Goal: Find specific page/section: Find specific page/section

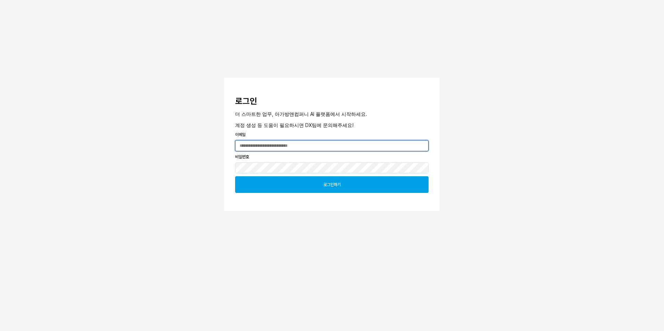
type input "**********"
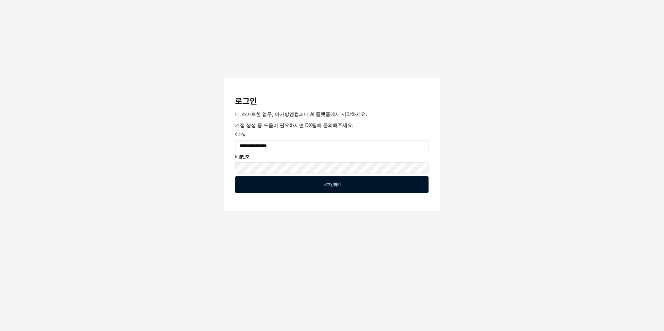
click at [305, 183] on div "로그인하기" at bounding box center [331, 185] width 187 height 16
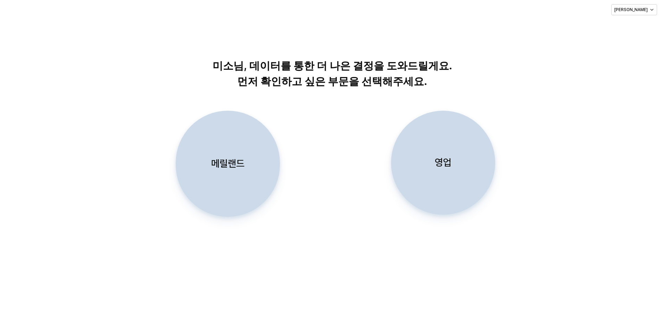
click at [318, 79] on p "미소님, 데이터를 통한 더 나은 결정을 도와드릴게요. 먼저 확인하고 싶은 부문을 선택해주세요." at bounding box center [332, 73] width 355 height 31
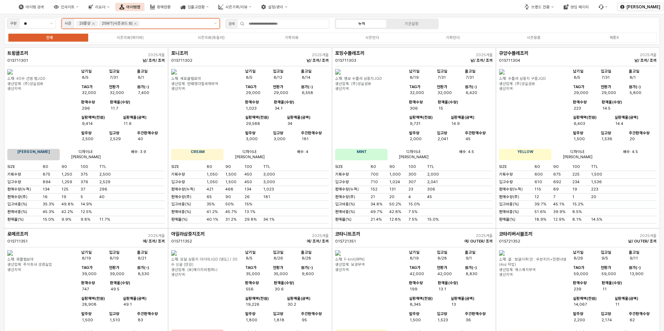
click at [169, 25] on input "앱 프레임" at bounding box center [175, 23] width 68 height 6
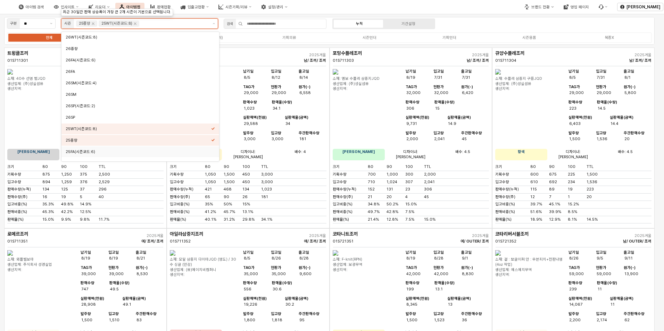
click at [158, 150] on div "25FA(시즌코드:6)" at bounding box center [139, 151] width 146 height 5
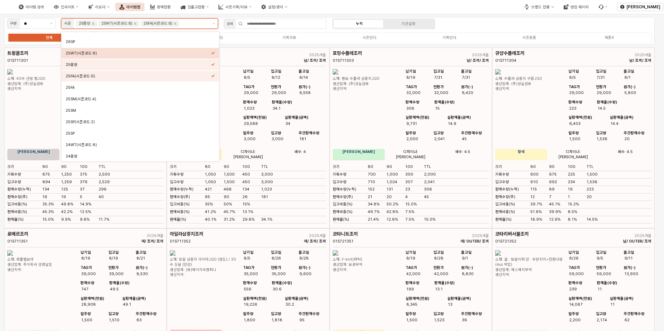
scroll to position [67, 0]
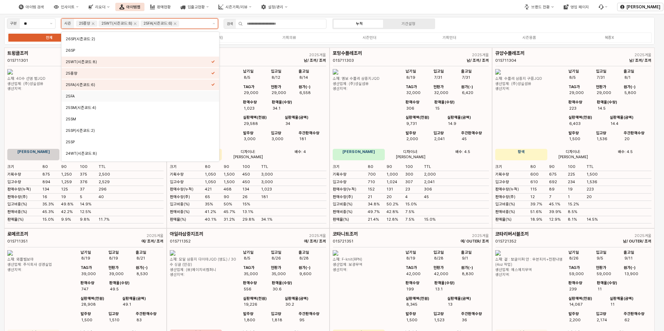
click at [171, 94] on div "25FA" at bounding box center [139, 96] width 146 height 5
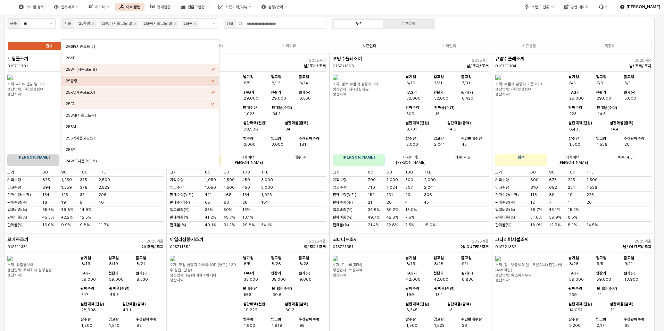
click at [386, 48] on label "시즌언더" at bounding box center [370, 46] width 80 height 6
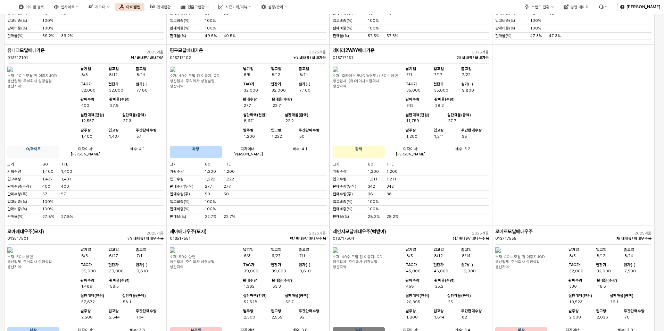
scroll to position [823, 0]
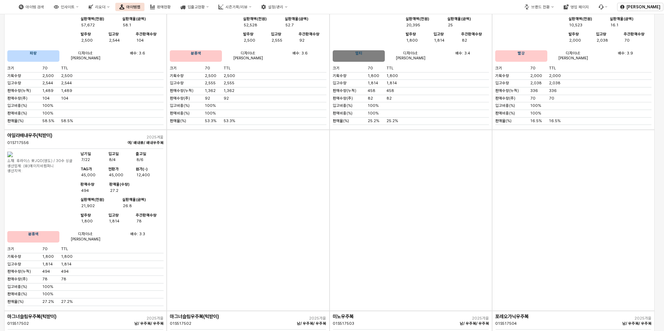
drag, startPoint x: 659, startPoint y: 58, endPoint x: 664, endPoint y: 61, distance: 6.3
click at [659, 53] on main "구분 ** 시즌 25중량 25WT(시즌코드:8) 25FA(시즌코드:6) 25FA 검색 누적 기간설정 전체 시즌의류(베이비) 시즌의류(토들러) …" at bounding box center [332, 172] width 664 height 317
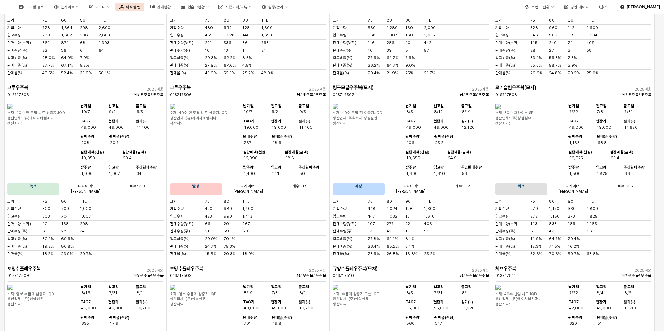
scroll to position [1793, 0]
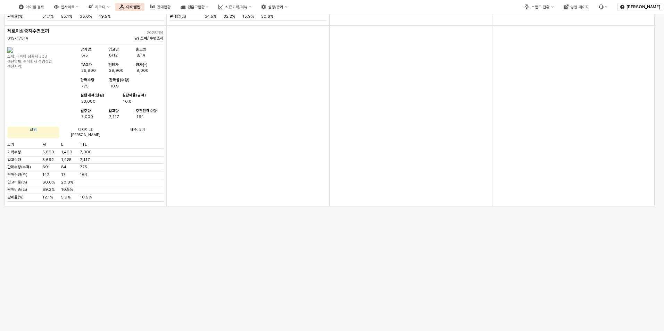
scroll to position [6749, 0]
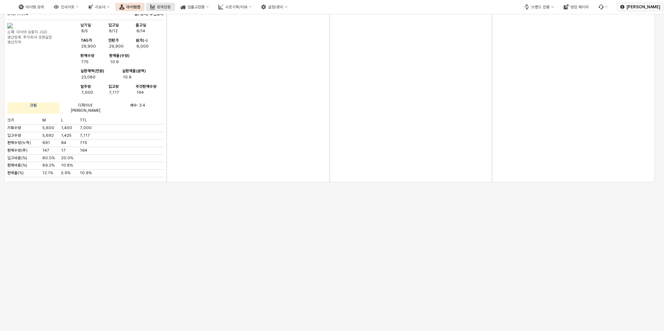
click at [170, 4] on button "판매현황" at bounding box center [160, 7] width 29 height 8
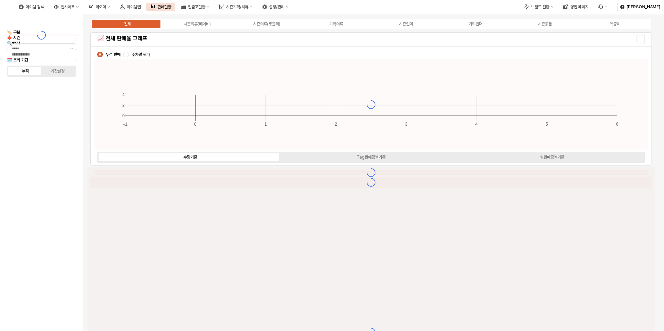
type input "****"
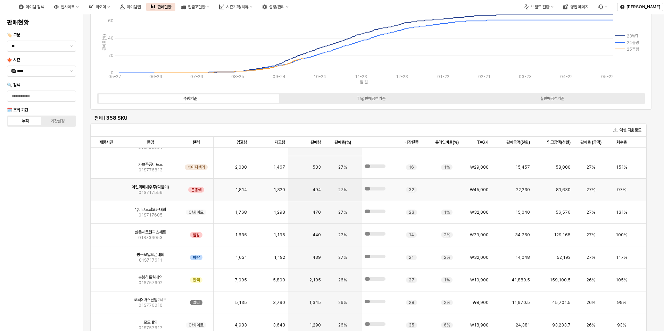
scroll to position [1359, 0]
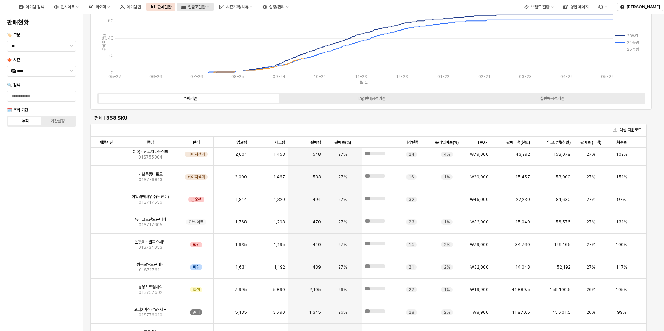
click at [186, 6] on icon "입출고현황" at bounding box center [183, 8] width 5 height 4
click at [141, 7] on div "아이템맵" at bounding box center [134, 7] width 14 height 5
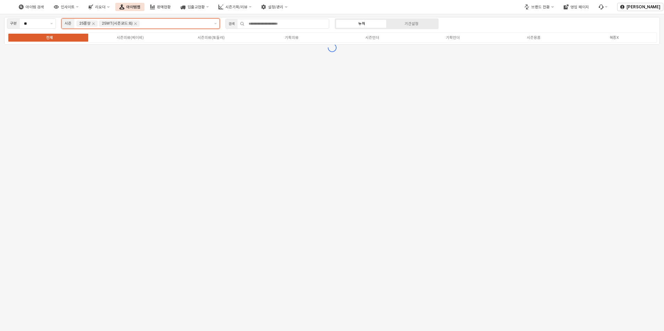
click at [190, 23] on input "앱 프레임" at bounding box center [175, 23] width 68 height 6
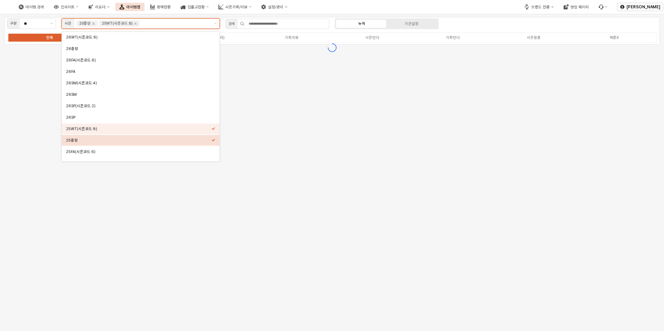
click at [168, 147] on div "25FA(시즌코드:6)" at bounding box center [141, 152] width 158 height 11
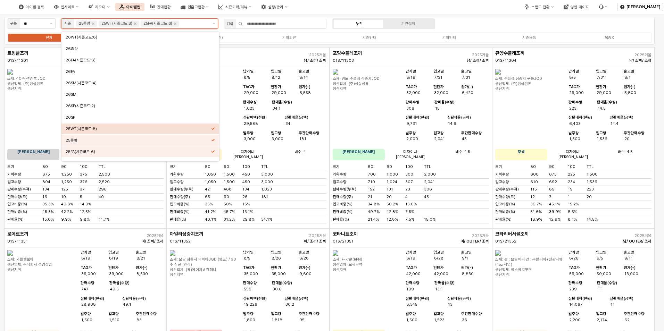
scroll to position [59, 0]
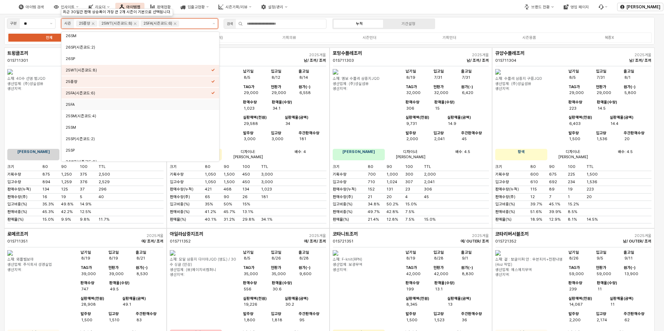
click at [179, 106] on div "25FA" at bounding box center [139, 104] width 146 height 5
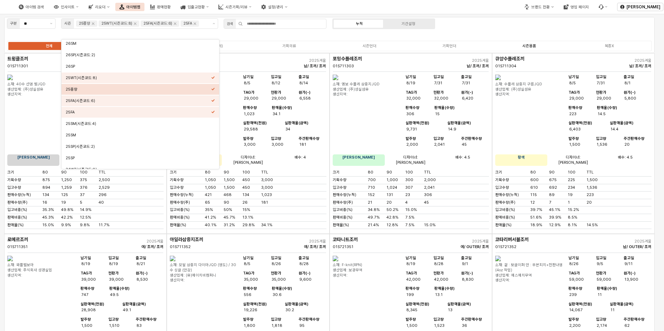
click at [529, 47] on div "시즌용품" at bounding box center [529, 46] width 14 height 5
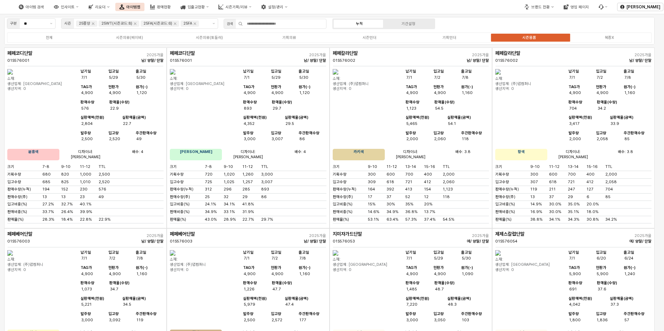
scroll to position [1590, 0]
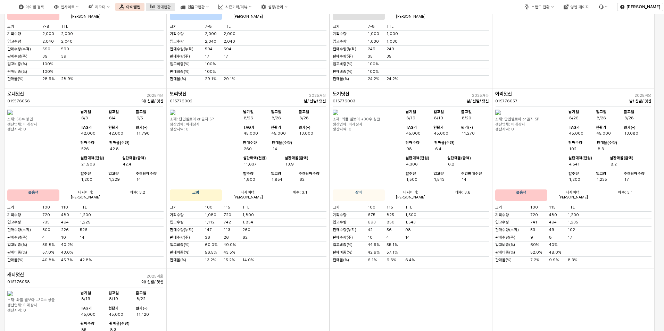
click at [171, 7] on div "판매현황" at bounding box center [164, 7] width 14 height 5
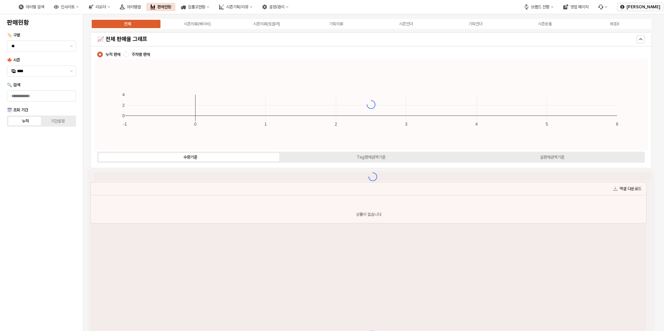
type input "****"
